Goal: Transaction & Acquisition: Subscribe to service/newsletter

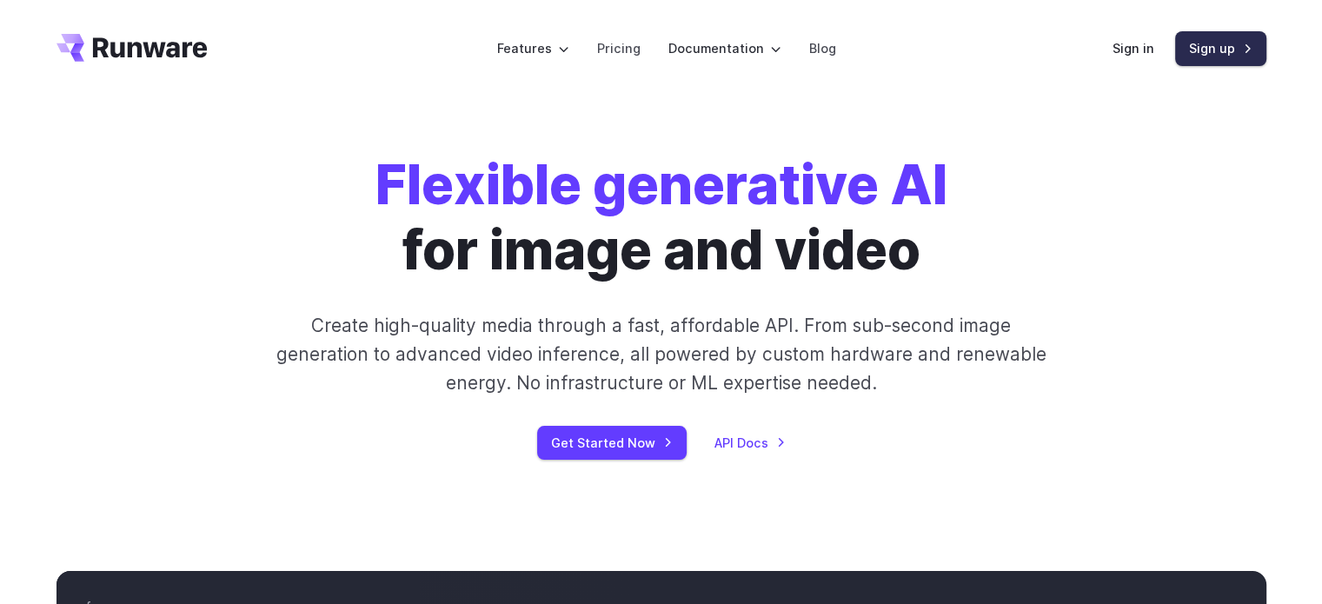
click at [1197, 44] on link "Sign up" at bounding box center [1220, 48] width 91 height 34
click at [636, 48] on link "Pricing" at bounding box center [618, 48] width 43 height 20
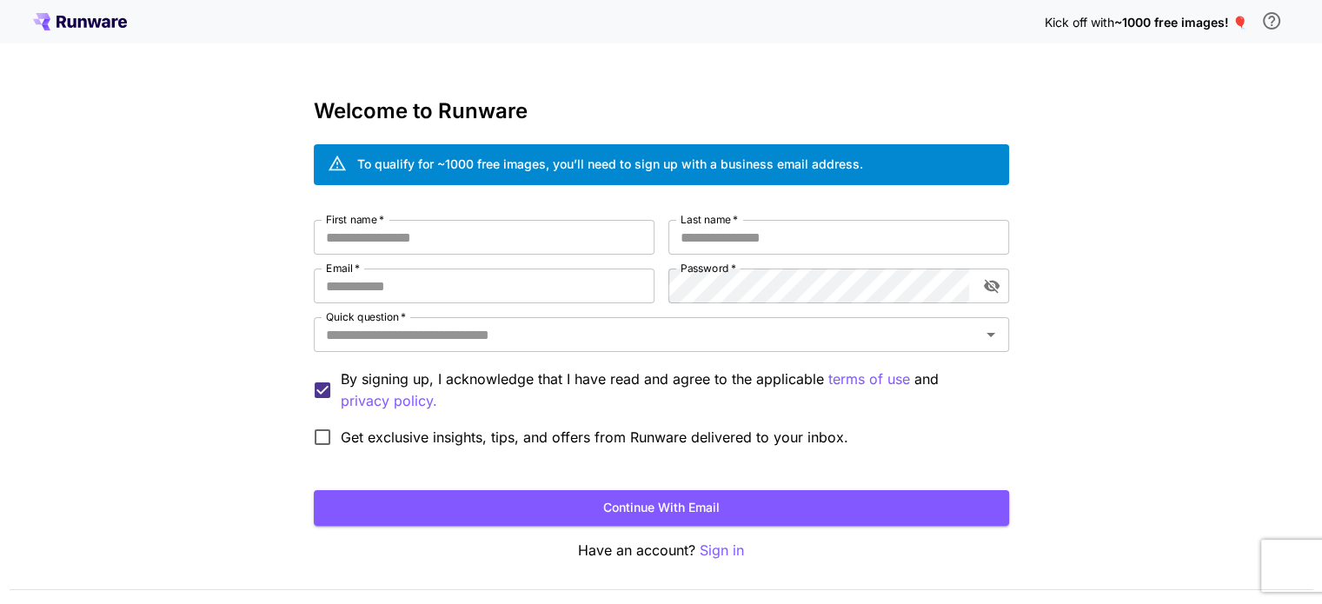
click at [38, 10] on div "Kick off with ~1000 free images! 🎈" at bounding box center [661, 21] width 1256 height 37
click at [59, 23] on icon at bounding box center [62, 22] width 10 height 12
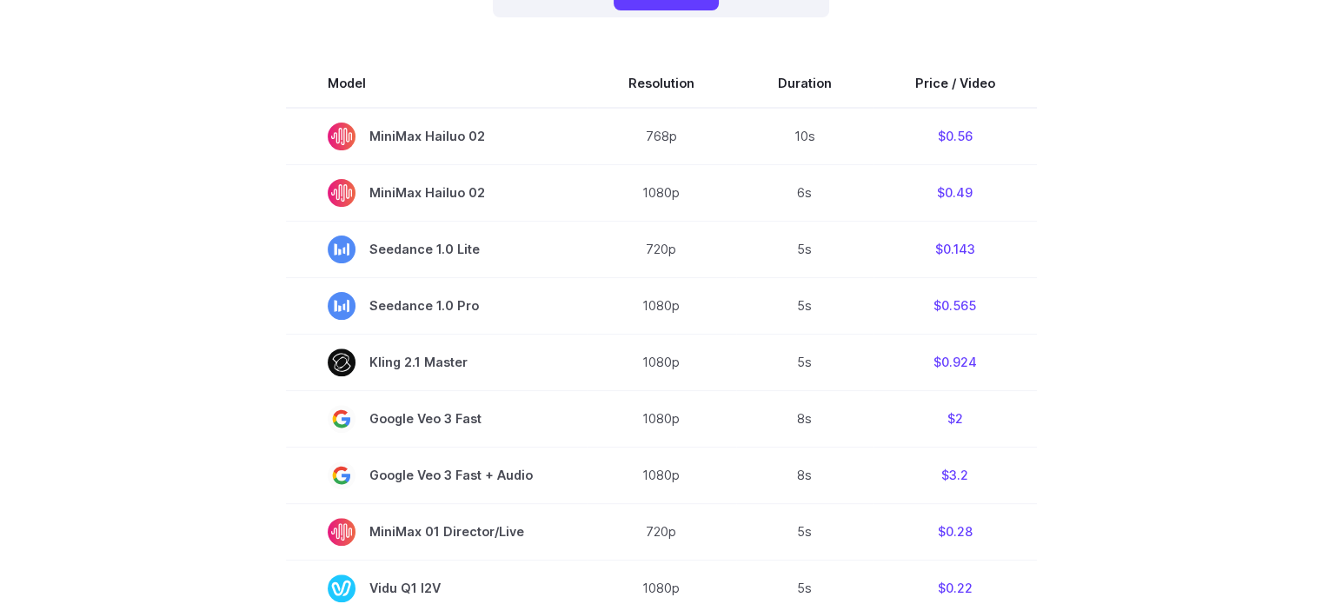
scroll to position [87, 0]
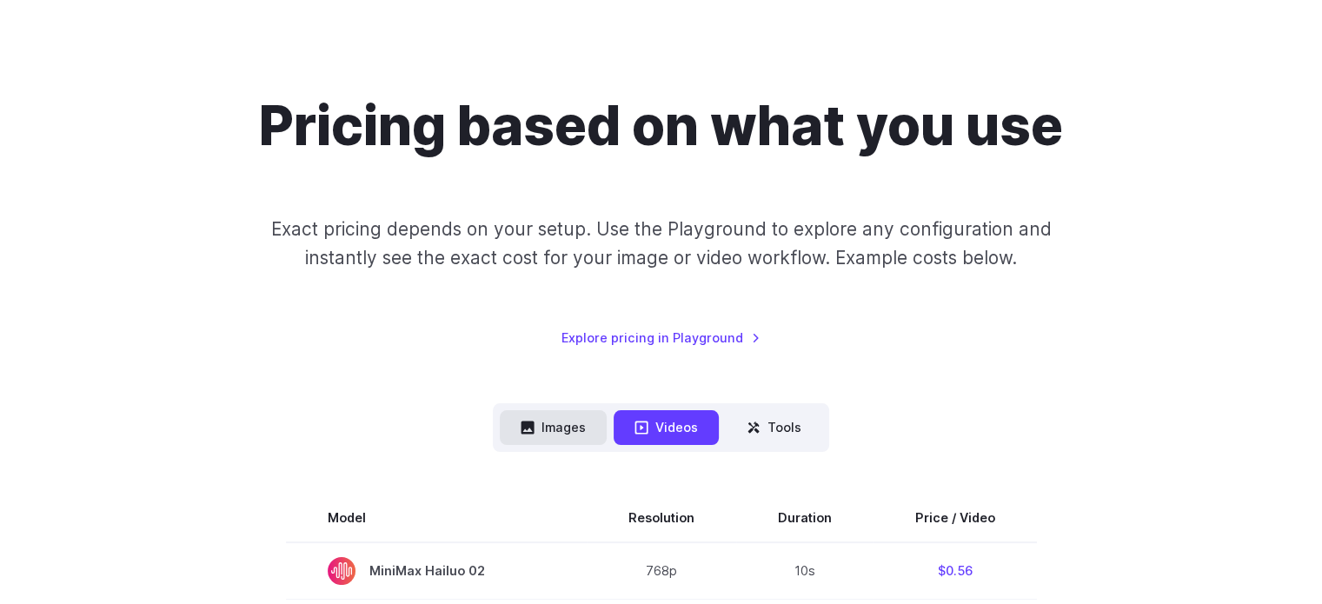
click at [569, 438] on button "Images" at bounding box center [553, 427] width 107 height 34
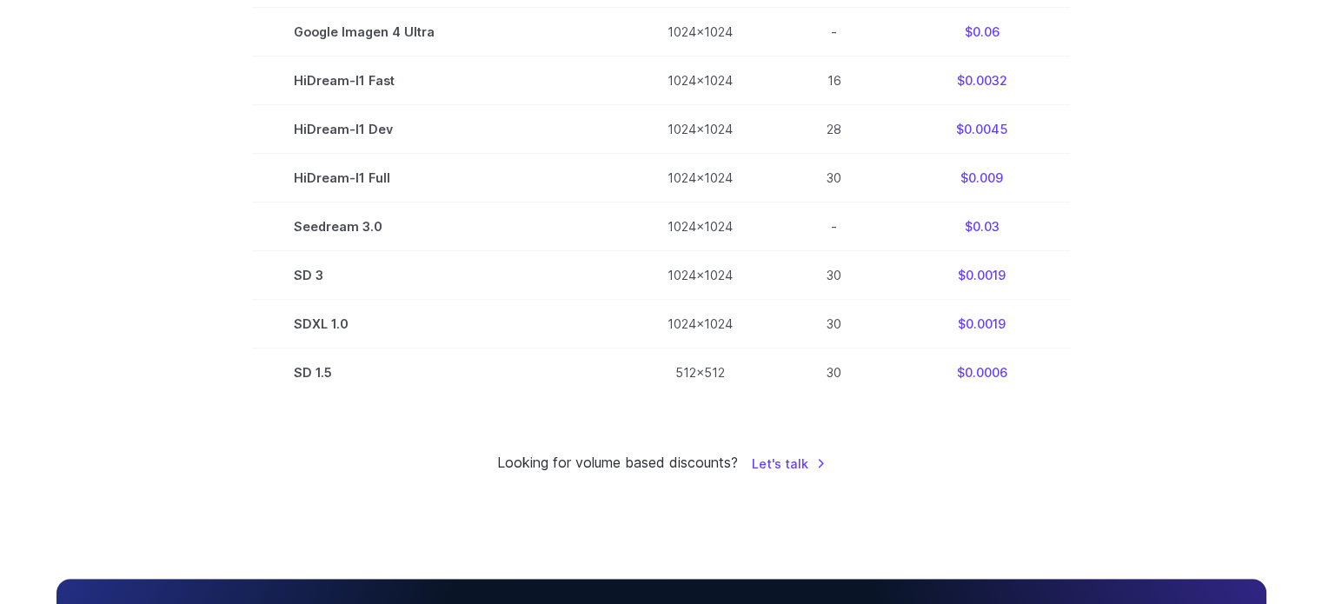
scroll to position [1217, 0]
